Goal: Information Seeking & Learning: Learn about a topic

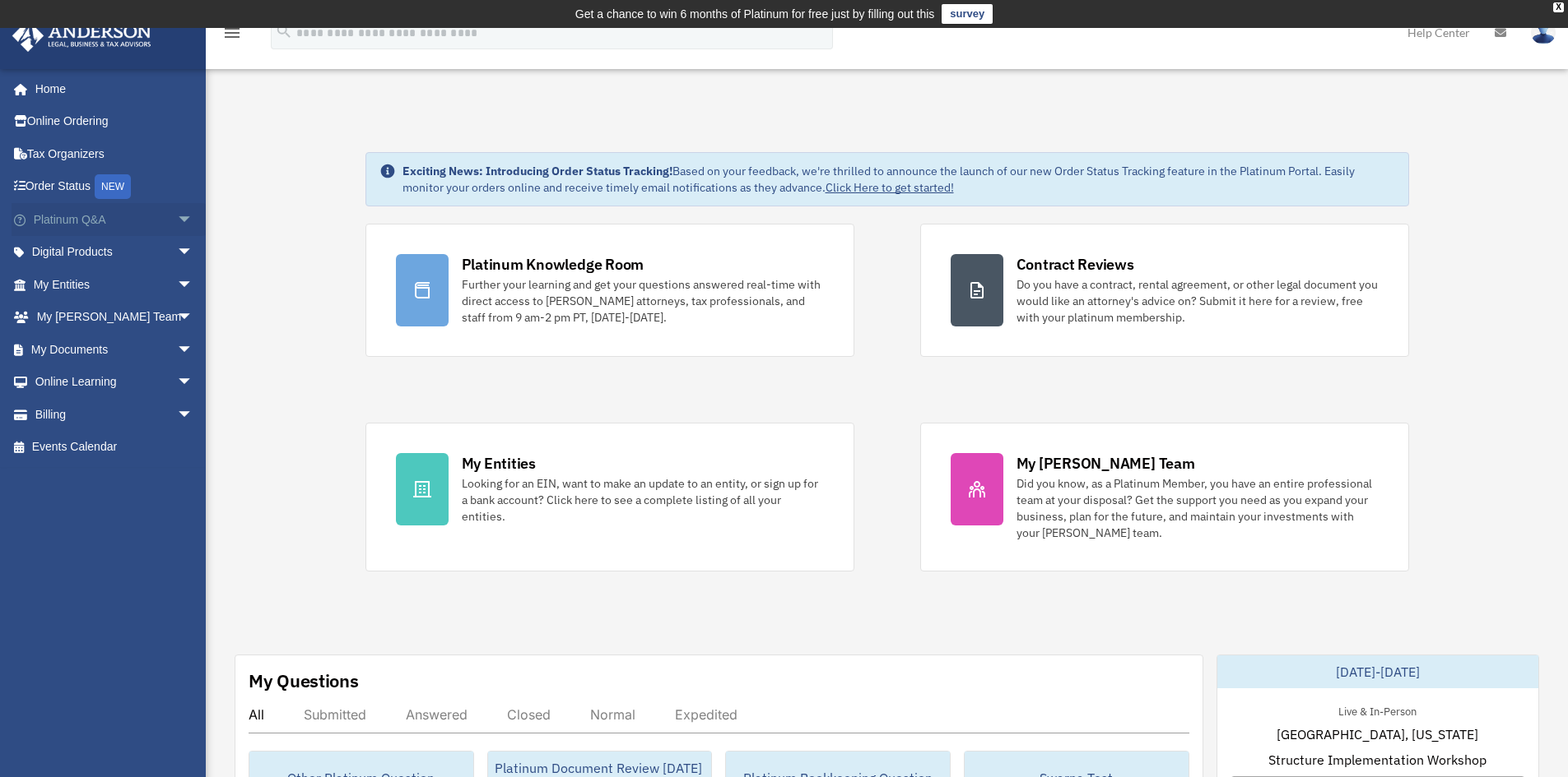
click at [177, 219] on span "arrow_drop_down" at bounding box center [193, 220] width 33 height 34
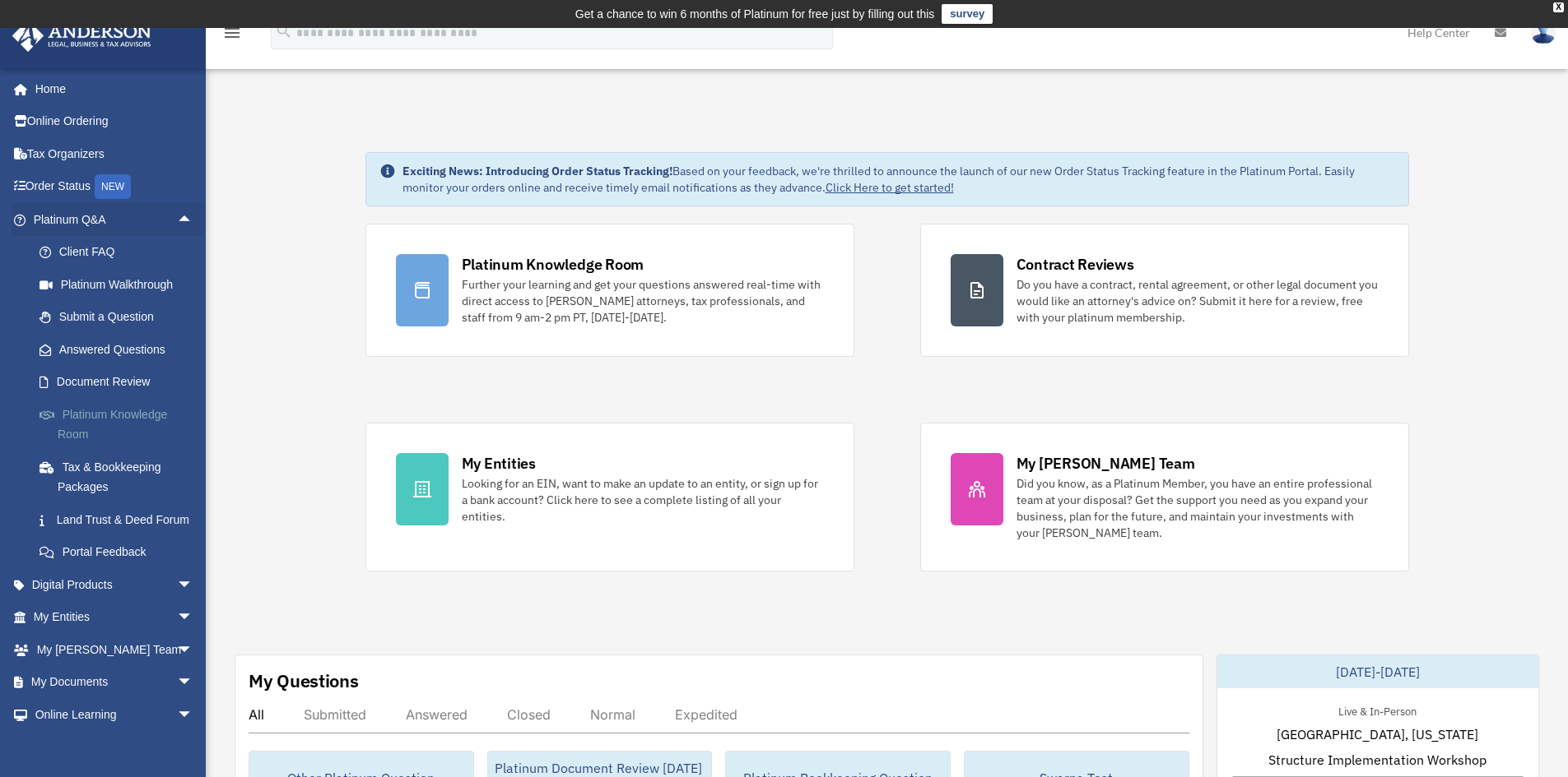
click at [119, 413] on link "Platinum Knowledge Room" at bounding box center [120, 425] width 195 height 53
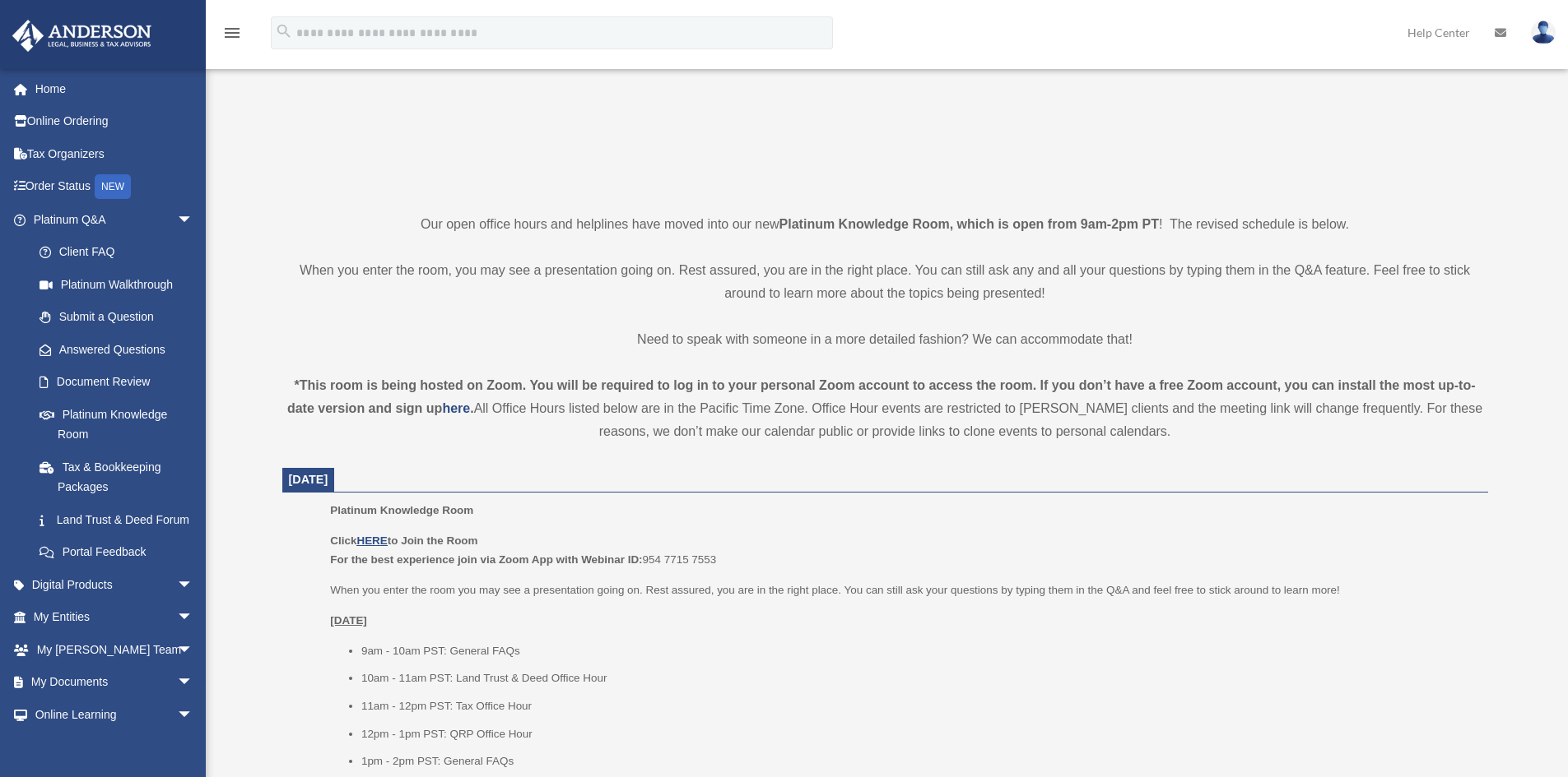
scroll to position [329, 0]
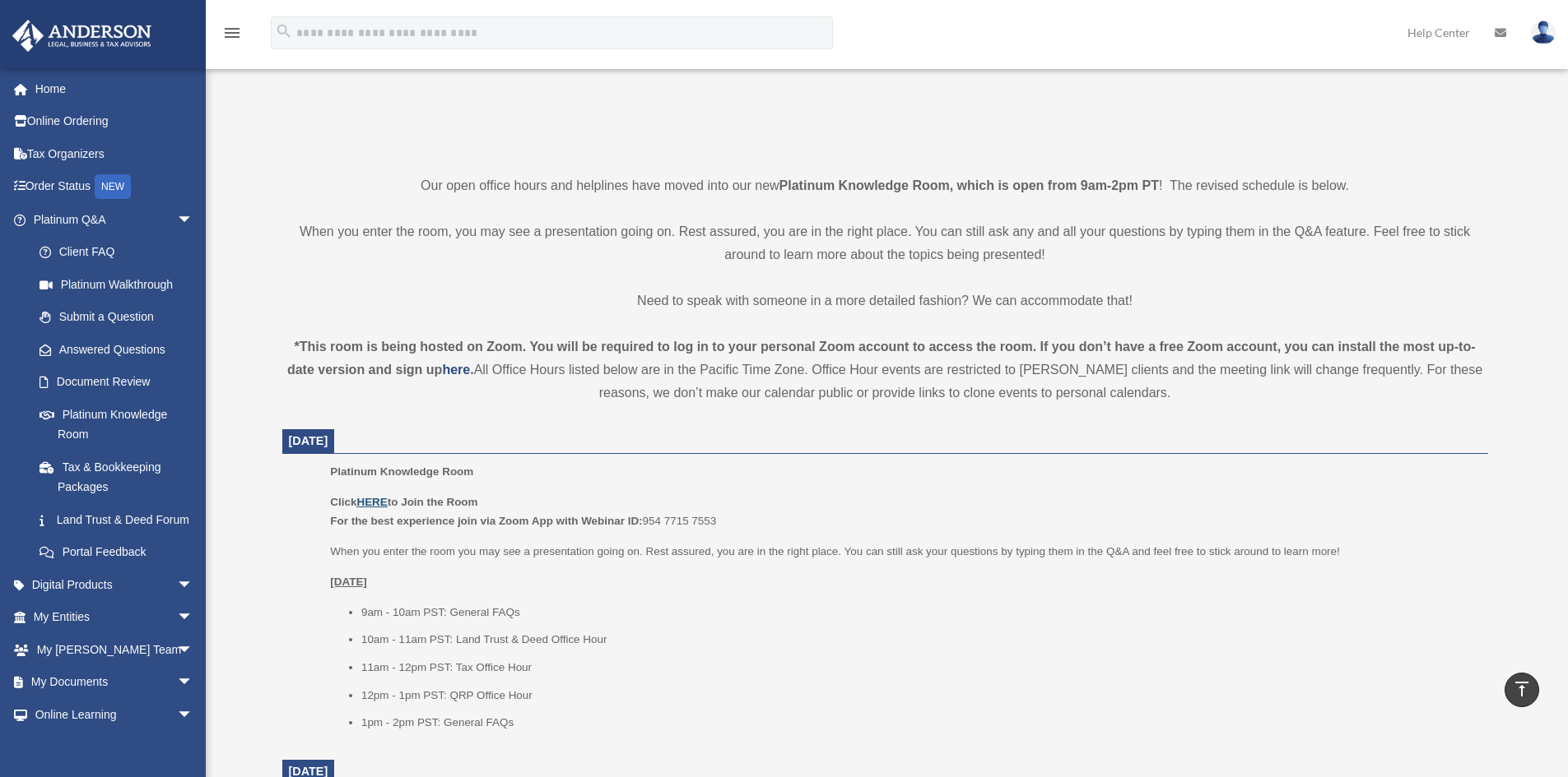
click at [380, 501] on u "HERE" at bounding box center [371, 502] width 30 height 12
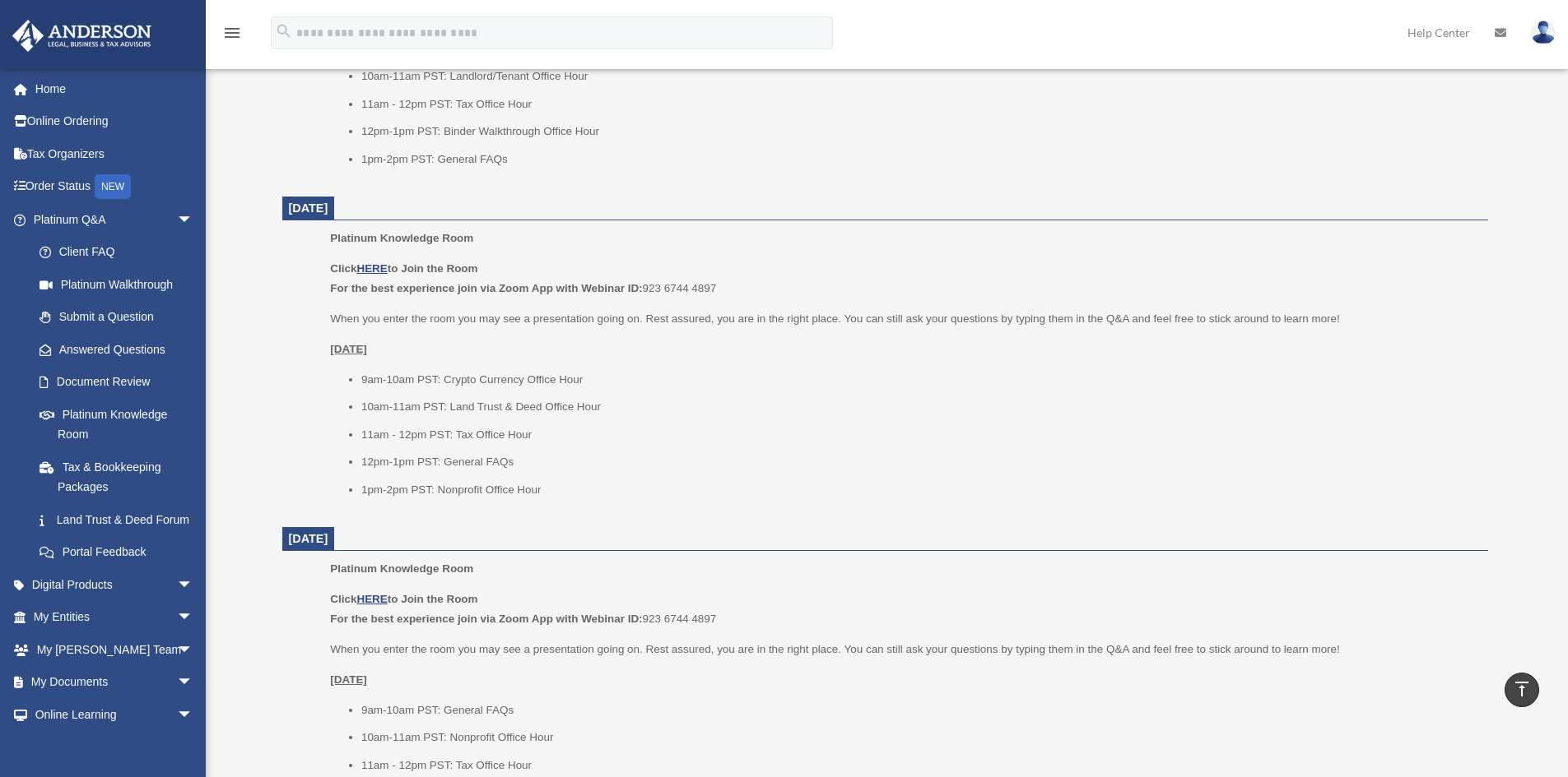
scroll to position [1548, 0]
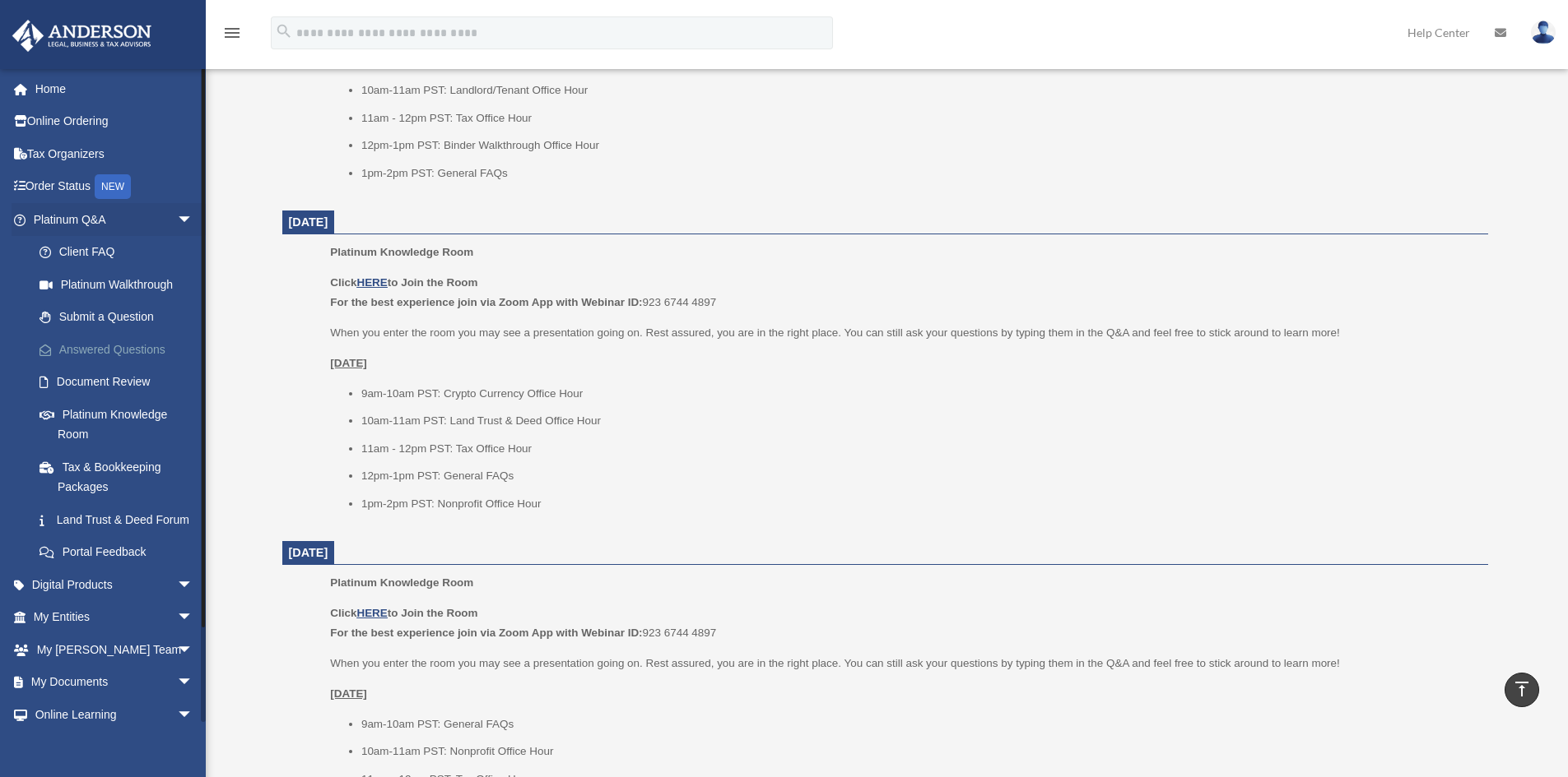
click at [115, 354] on link "Answered Questions" at bounding box center [120, 349] width 195 height 33
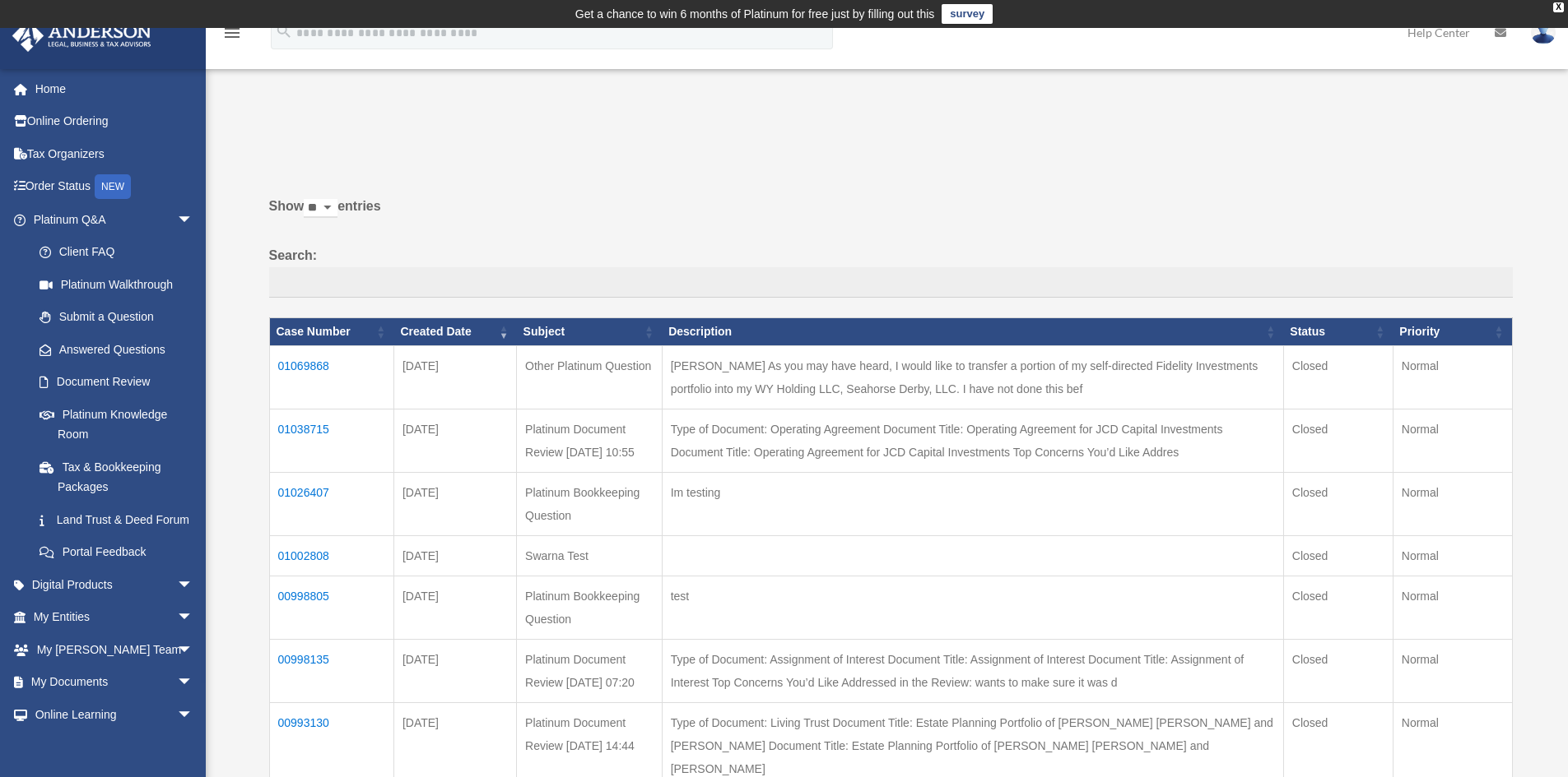
click at [795, 180] on div "Do you really want to log out? Yes No Show ** ** ** *** entries Search: Case Nu…" at bounding box center [885, 572] width 1255 height 865
